Goal: Book appointment/travel/reservation

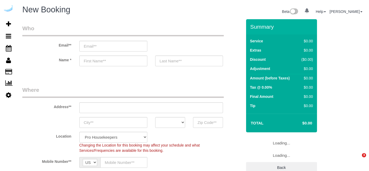
select select "4"
select select "number:9"
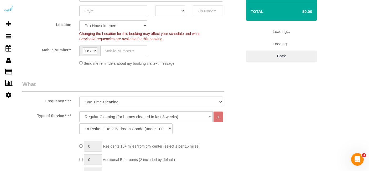
select select "object:1248"
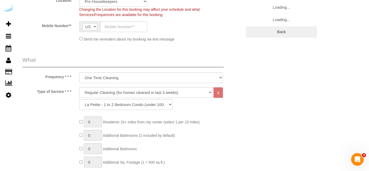
scroll to position [136, 0]
click at [161, 93] on select "Deep Cleaning (for homes that have not been cleaned in 3+ weeks) Spruce Regular…" at bounding box center [146, 92] width 134 height 11
select select "5"
click at [79, 87] on select "Deep Cleaning (for homes that have not been cleaned in 3+ weeks) Spruce Regular…" at bounding box center [146, 92] width 134 height 11
click at [144, 105] on select "La Petite - 1 to 2 Bedroom Condo (under 1000 sq. ft.) La Petite II - 2 Bedroom …" at bounding box center [125, 104] width 93 height 11
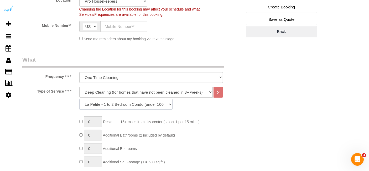
select select "95"
click at [79, 99] on select "La Petite - 1 to 2 Bedroom Condo (under 1000 sq. ft.) La Petite II - 2 Bedroom …" at bounding box center [125, 104] width 93 height 11
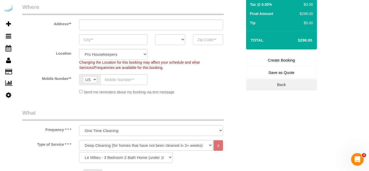
scroll to position [83, 0]
click at [132, 141] on select "Deep Cleaning (for homes that have not been cleaned in 3+ weeks) Spruce Regular…" at bounding box center [146, 144] width 134 height 11
click at [150, 144] on select "Deep Cleaning (for homes that have not been cleaned in 3+ weeks) Spruce Regular…" at bounding box center [146, 144] width 134 height 11
select select "4"
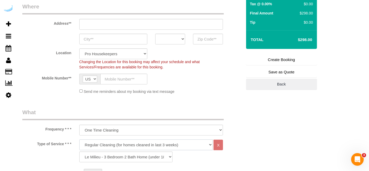
click at [79, 139] on select "Deep Cleaning (for homes that have not been cleaned in 3+ weeks) Spruce Regular…" at bounding box center [146, 144] width 134 height 11
click at [146, 156] on select "La Petite - 1 to 2 Bedroom Condo (under 1000 sq. ft.) La Petite II - 2 Bedroom …" at bounding box center [125, 156] width 93 height 11
select select "89"
click at [79, 151] on select "La Petite - 1 to 2 Bedroom Condo (under 1000 sq. ft.) La Petite II - 2 Bedroom …" at bounding box center [125, 156] width 93 height 11
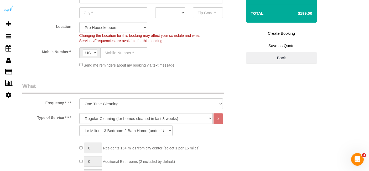
scroll to position [111, 0]
